Goal: Task Accomplishment & Management: Use online tool/utility

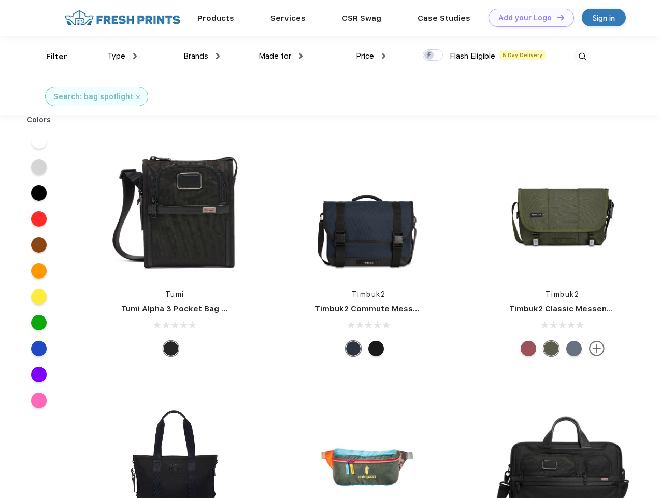
scroll to position [1, 0]
click at [528, 18] on link "Add your Logo Design Tool" at bounding box center [532, 18] width 86 height 18
click at [0, 0] on div "Design Tool" at bounding box center [0, 0] width 0 height 0
click at [556, 17] on link "Add your Logo Design Tool" at bounding box center [532, 18] width 86 height 18
click at [50, 56] on div "Filter" at bounding box center [56, 57] width 21 height 12
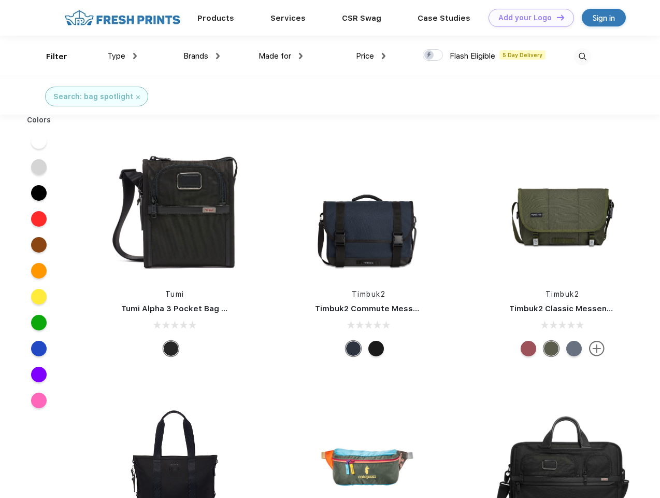
click at [122, 56] on span "Type" at bounding box center [116, 55] width 18 height 9
click at [202, 56] on span "Brands" at bounding box center [195, 55] width 25 height 9
click at [281, 56] on span "Made for" at bounding box center [275, 55] width 33 height 9
click at [371, 56] on span "Price" at bounding box center [365, 55] width 18 height 9
click at [433, 55] on div at bounding box center [433, 54] width 20 height 11
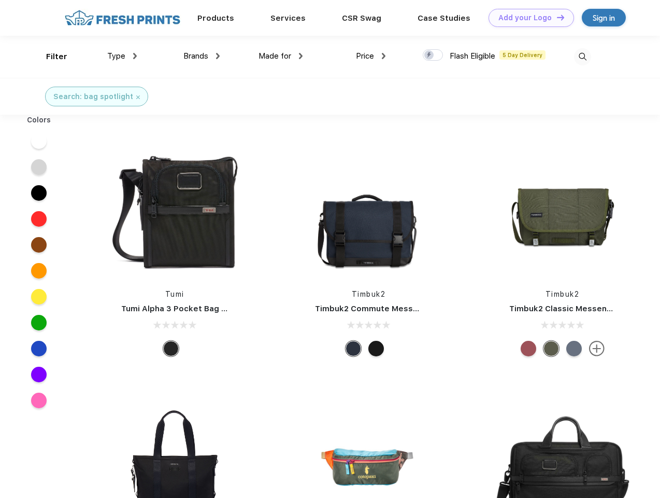
click at [430, 55] on input "checkbox" at bounding box center [426, 52] width 7 height 7
click at [583, 56] on img at bounding box center [582, 56] width 17 height 17
